Goal: Task Accomplishment & Management: Use online tool/utility

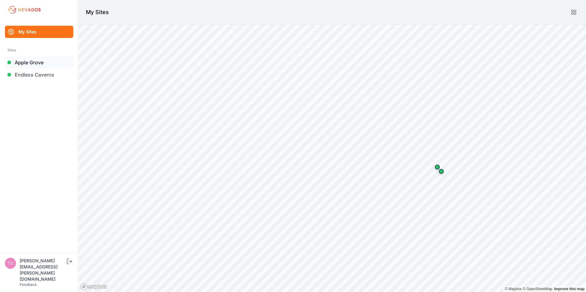
click at [35, 61] on link "Apple Grove" at bounding box center [39, 62] width 68 height 12
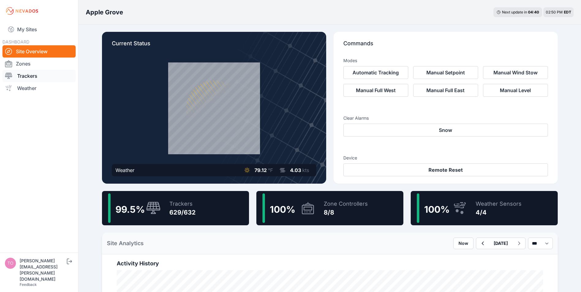
click at [27, 76] on link "Trackers" at bounding box center [38, 76] width 73 height 12
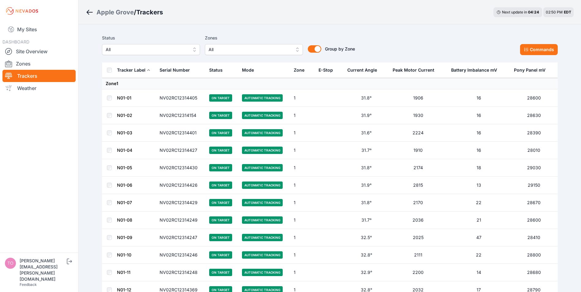
click at [156, 51] on span "All" at bounding box center [147, 49] width 82 height 7
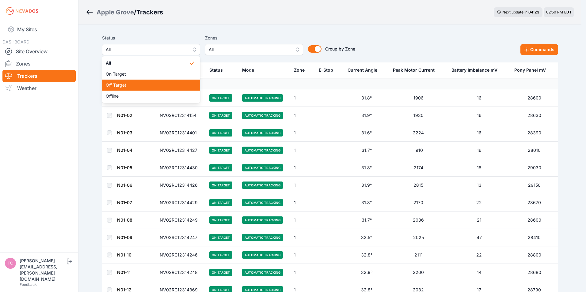
click at [121, 86] on span "Off Target" at bounding box center [147, 85] width 83 height 6
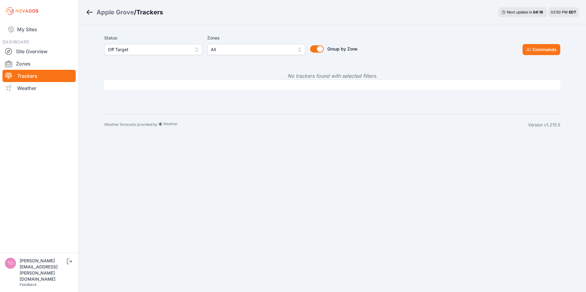
click at [138, 49] on span "Off Target" at bounding box center [149, 49] width 82 height 7
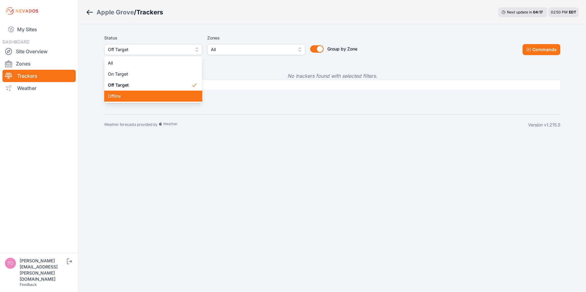
click at [115, 96] on span "Offline" at bounding box center [149, 96] width 83 height 6
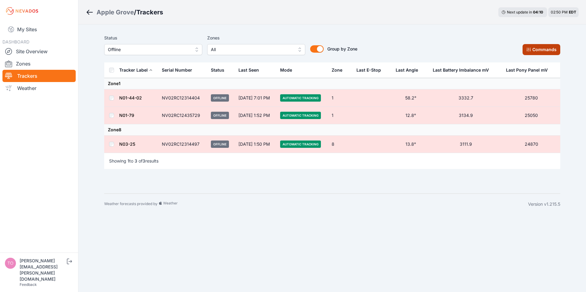
click at [534, 48] on button "Commands" at bounding box center [541, 49] width 38 height 11
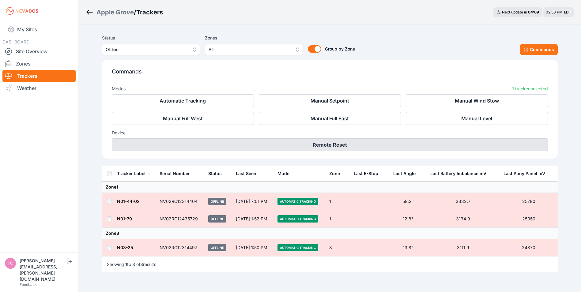
click at [325, 142] on button "Remote Reset" at bounding box center [330, 144] width 436 height 13
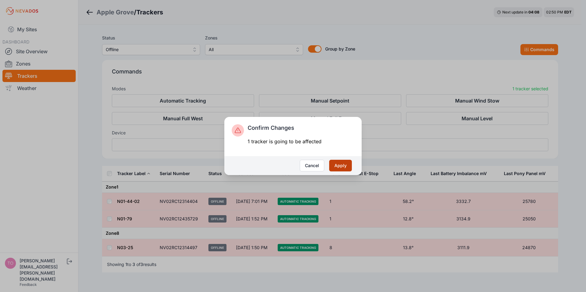
click at [337, 167] on button "Apply" at bounding box center [340, 166] width 23 height 12
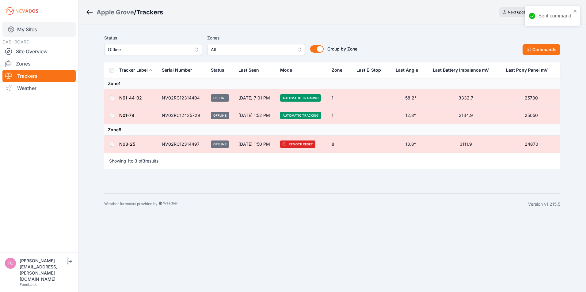
click at [21, 32] on link "My Sites" at bounding box center [38, 29] width 73 height 15
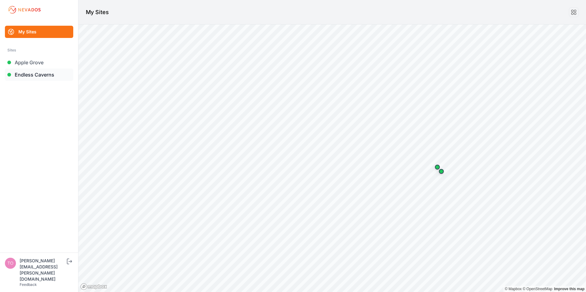
click at [16, 74] on link "Endless Caverns" at bounding box center [39, 75] width 68 height 12
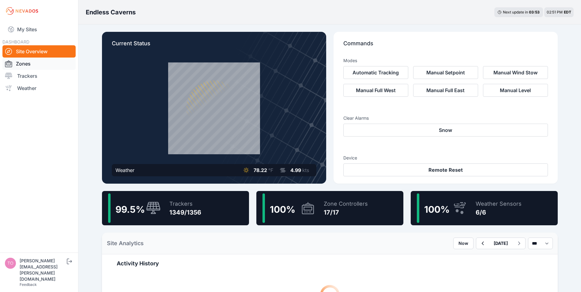
click at [23, 63] on link "Zones" at bounding box center [38, 64] width 73 height 12
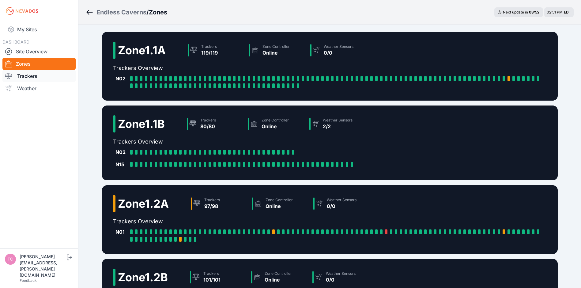
click at [22, 76] on link "Trackers" at bounding box center [38, 76] width 73 height 12
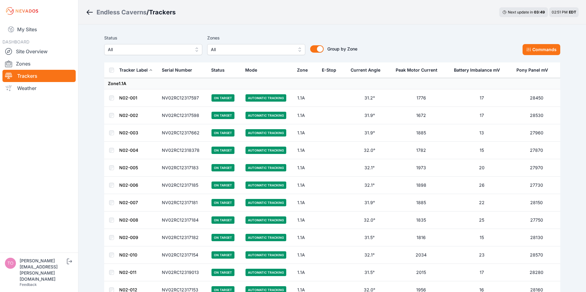
click at [152, 50] on span "All" at bounding box center [149, 49] width 82 height 7
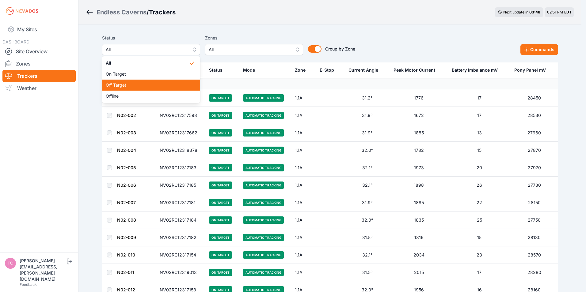
click at [130, 84] on span "Off Target" at bounding box center [147, 85] width 83 height 6
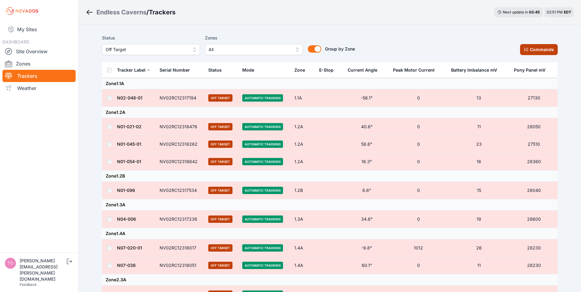
click at [537, 51] on button "Commands" at bounding box center [539, 49] width 38 height 11
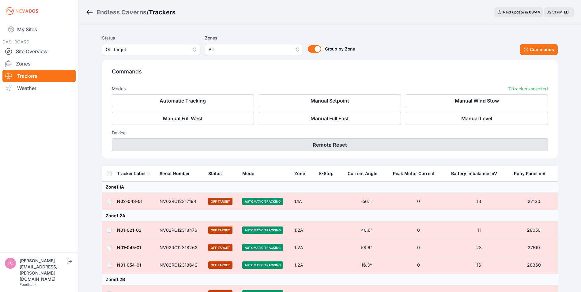
click at [325, 144] on button "Remote Reset" at bounding box center [330, 144] width 436 height 13
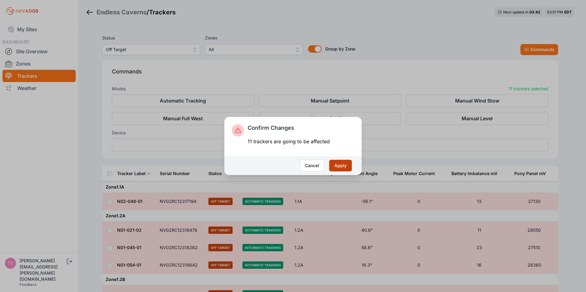
click at [335, 168] on button "Apply" at bounding box center [340, 166] width 23 height 12
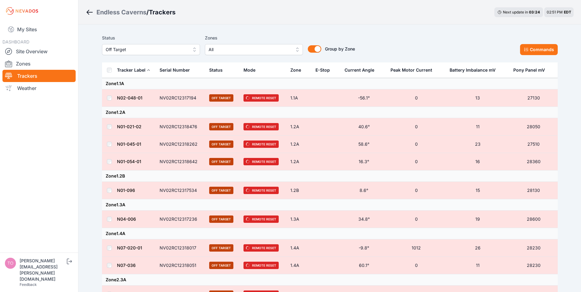
click at [144, 49] on span "Off Target" at bounding box center [147, 49] width 82 height 7
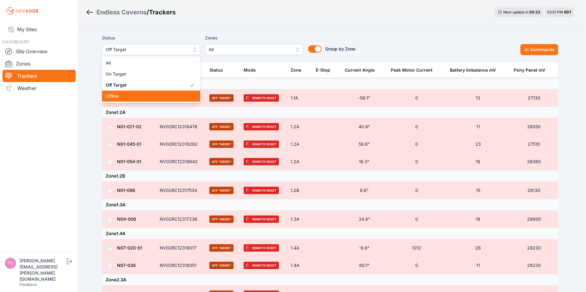
click at [109, 98] on span "Offline" at bounding box center [147, 96] width 83 height 6
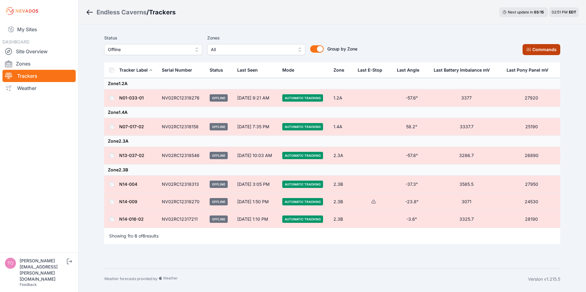
click at [532, 51] on button "Commands" at bounding box center [541, 49] width 38 height 11
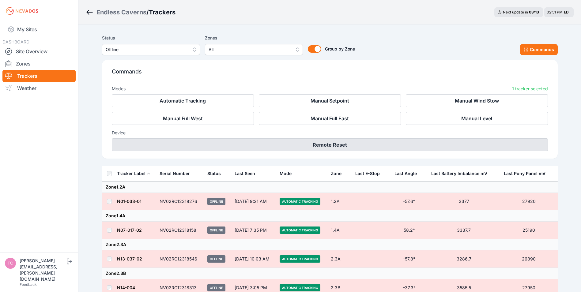
click at [324, 145] on button "Remote Reset" at bounding box center [330, 144] width 436 height 13
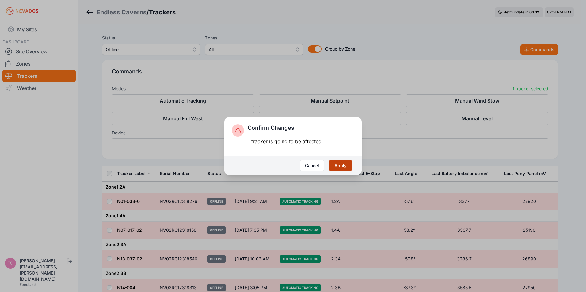
click at [335, 167] on button "Apply" at bounding box center [340, 166] width 23 height 12
